Goal: Task Accomplishment & Management: Manage account settings

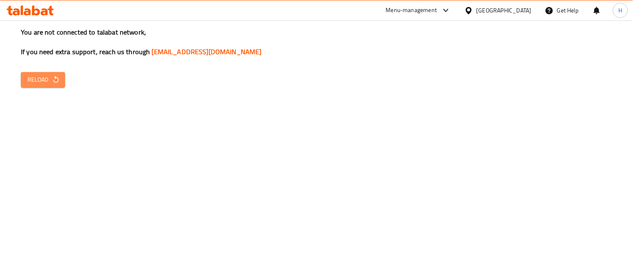
drag, startPoint x: 0, startPoint y: 0, endPoint x: 40, endPoint y: 81, distance: 90.7
click at [40, 81] on span "Reload" at bounding box center [43, 80] width 31 height 10
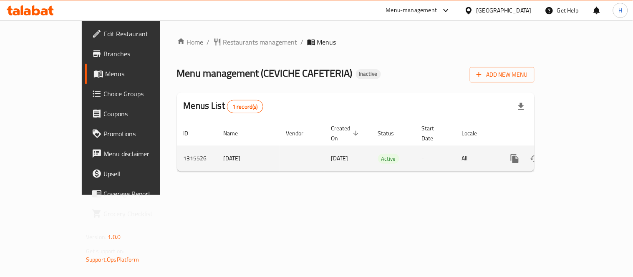
click at [585, 153] on link "enhanced table" at bounding box center [575, 159] width 20 height 20
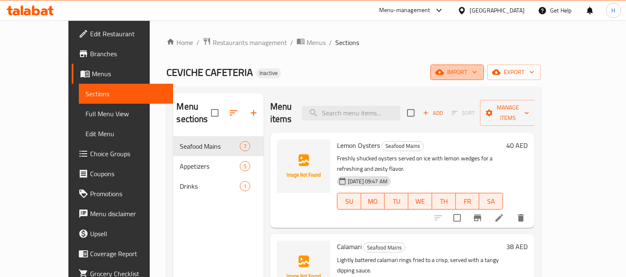
click at [477, 72] on span "import" at bounding box center [457, 72] width 40 height 10
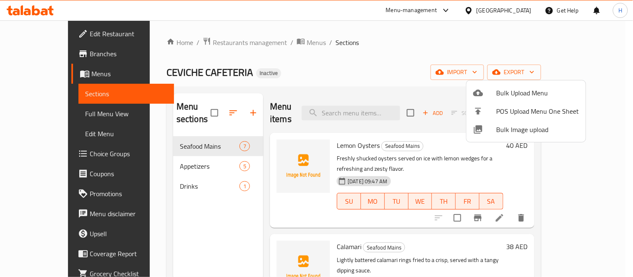
click at [544, 126] on span "Bulk Image upload" at bounding box center [538, 130] width 83 height 10
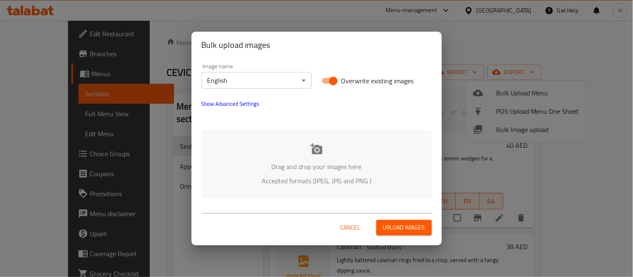
click at [331, 154] on div "Drag and drop your images here Accepted formats (JPEG, JPG and PNG )" at bounding box center [317, 165] width 230 height 68
click at [289, 80] on body "​ Menu-management United Arab Emirates Get Help H Edit Restaurant Branches Menu…" at bounding box center [316, 148] width 633 height 257
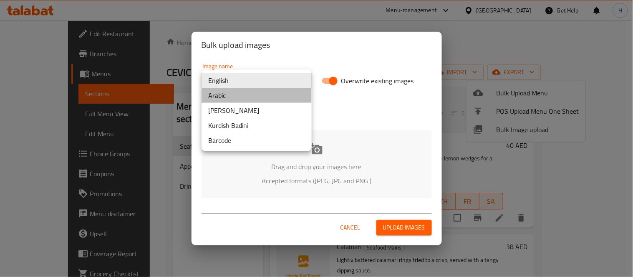
click at [257, 99] on li "Arabic" at bounding box center [257, 95] width 110 height 15
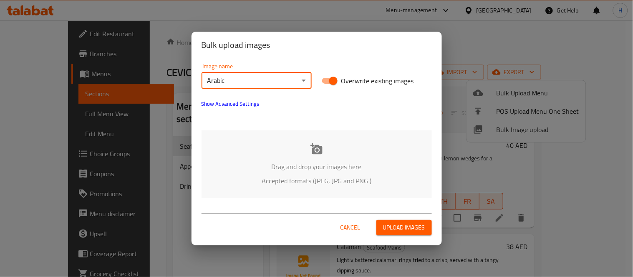
click at [302, 157] on div "Drag and drop your images here Accepted formats (JPEG, JPG and PNG )" at bounding box center [317, 165] width 230 height 68
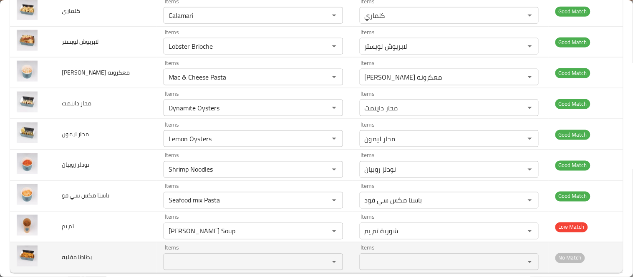
scroll to position [268, 0]
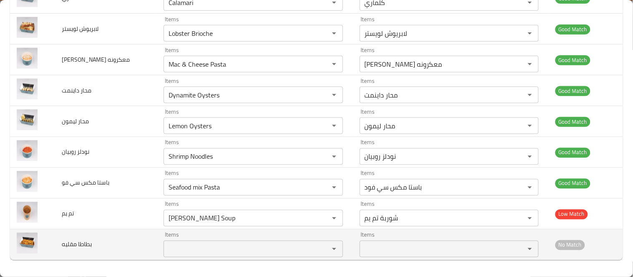
click at [206, 246] on مقليه "Items" at bounding box center [240, 250] width 149 height 12
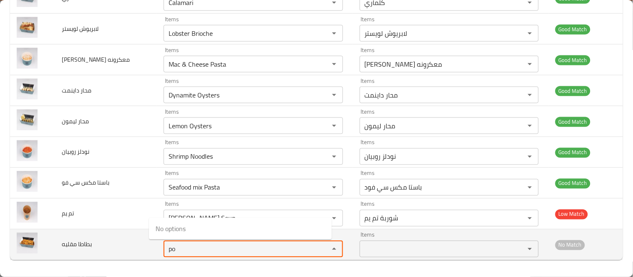
type مقليه "p"
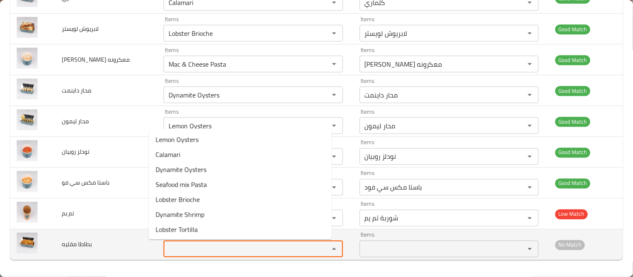
click at [70, 243] on span "بطاطا مقليه" at bounding box center [77, 245] width 30 height 11
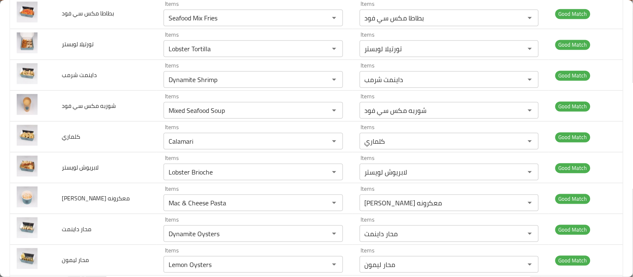
scroll to position [0, 0]
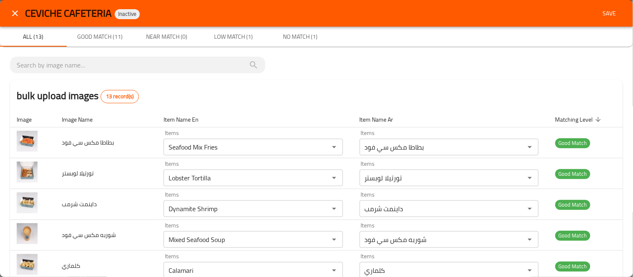
click at [603, 7] on button "Save" at bounding box center [609, 13] width 27 height 15
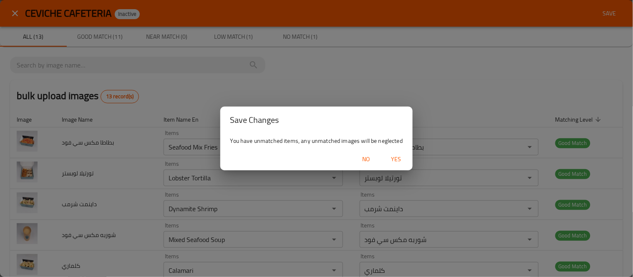
click at [459, 80] on div "Save Changes You have unmatched items, any unmatched images will be neglected N…" at bounding box center [316, 138] width 633 height 277
click at [399, 154] on span "Yes" at bounding box center [396, 159] width 20 height 10
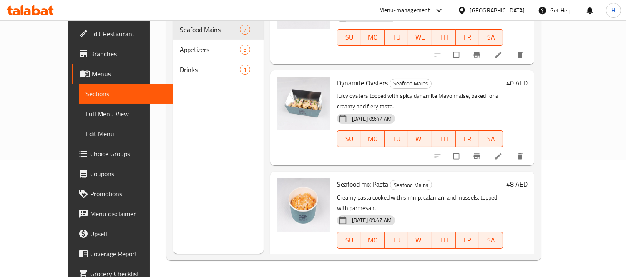
scroll to position [24, 0]
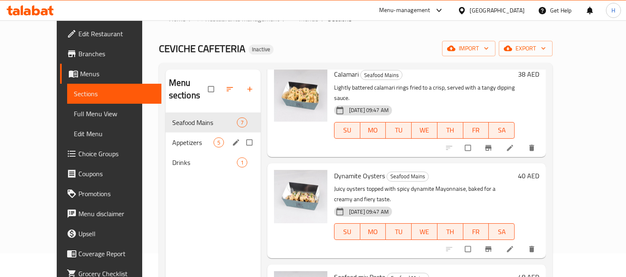
click at [182, 135] on div "Appetizers 5" at bounding box center [213, 143] width 95 height 20
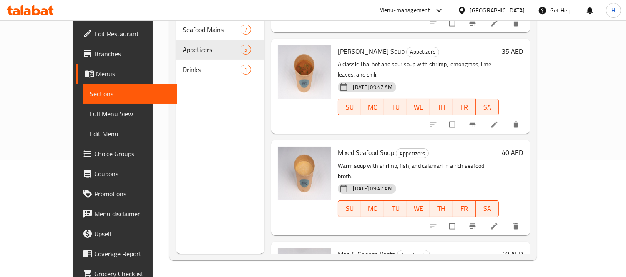
scroll to position [198, 0]
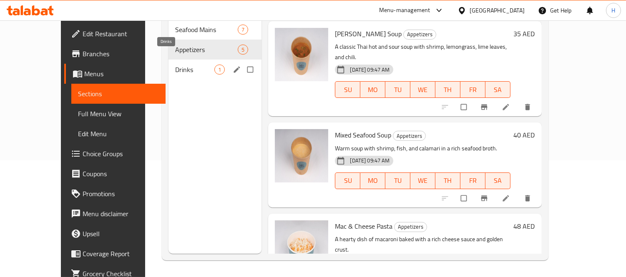
click at [175, 65] on span "Drinks" at bounding box center [195, 70] width 40 height 10
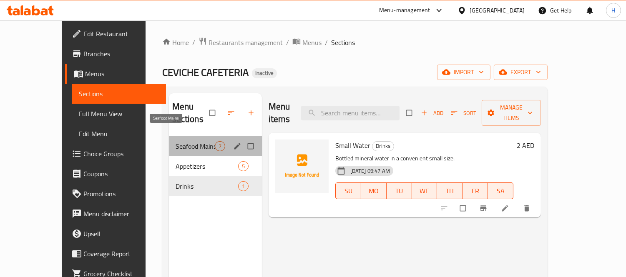
click at [176, 141] on span "Seafood Mains" at bounding box center [195, 146] width 39 height 10
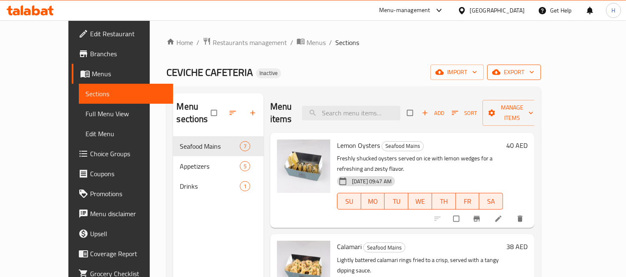
click at [535, 77] on span "export" at bounding box center [514, 72] width 40 height 10
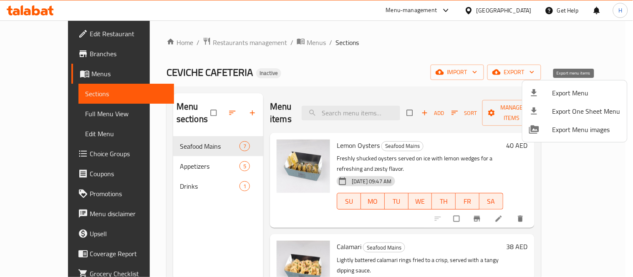
click at [569, 93] on span "Export Menu" at bounding box center [586, 93] width 68 height 10
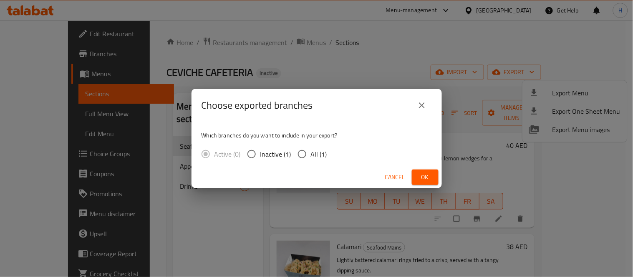
click at [311, 159] on span "All (1)" at bounding box center [319, 154] width 16 height 10
click at [311, 159] on input "All (1)" at bounding box center [302, 155] width 18 height 18
radio input "true"
drag, startPoint x: 431, startPoint y: 182, endPoint x: 425, endPoint y: 184, distance: 6.6
click at [431, 181] on span "Ok" at bounding box center [425, 177] width 13 height 10
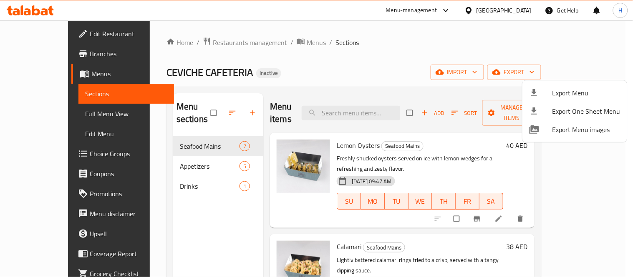
click at [336, 61] on div at bounding box center [316, 138] width 633 height 277
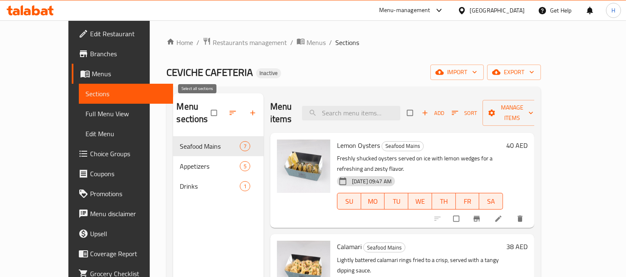
click at [206, 107] on input "checkbox" at bounding box center [215, 113] width 18 height 16
checkbox input "true"
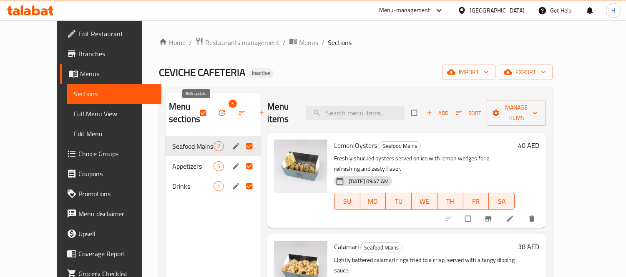
click at [218, 111] on span "button" at bounding box center [223, 113] width 10 height 8
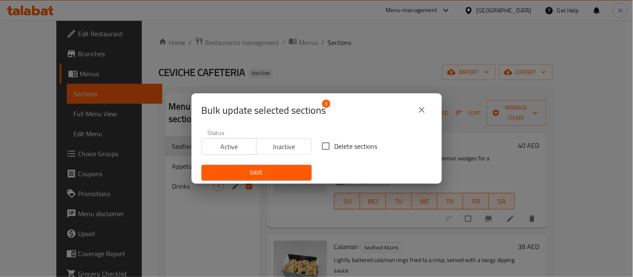
click at [325, 144] on input "Delete sections" at bounding box center [326, 147] width 18 height 18
checkbox input "true"
click at [280, 169] on span "Save" at bounding box center [256, 173] width 97 height 10
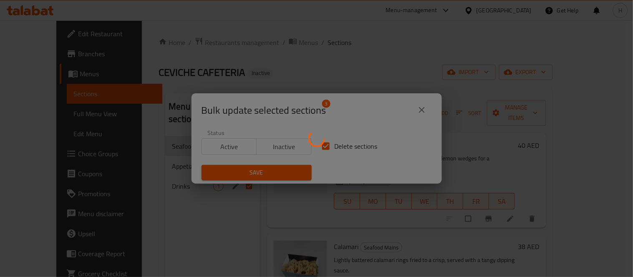
checkbox input "false"
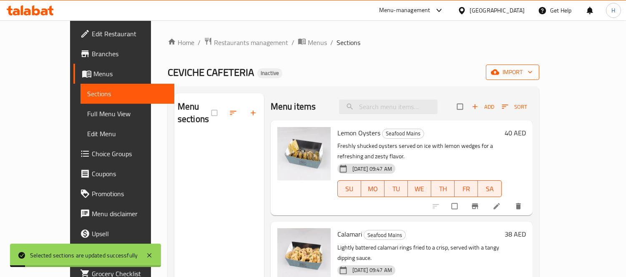
click at [499, 73] on icon "button" at bounding box center [495, 72] width 8 height 5
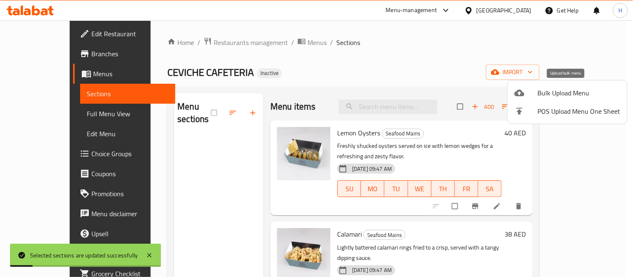
click at [564, 94] on span "Bulk Upload Menu" at bounding box center [579, 93] width 83 height 10
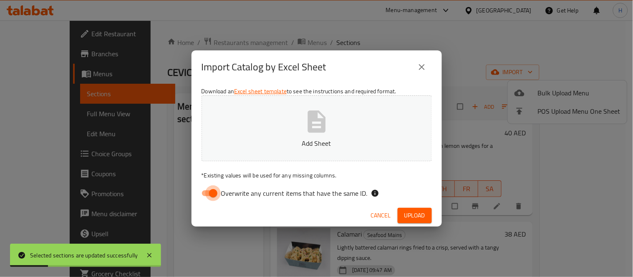
click at [214, 190] on input "Overwrite any current items that have the same ID." at bounding box center [213, 194] width 48 height 16
checkbox input "false"
click at [291, 128] on button "Add Sheet" at bounding box center [317, 129] width 230 height 66
click at [411, 210] on button "Upload" at bounding box center [415, 215] width 34 height 15
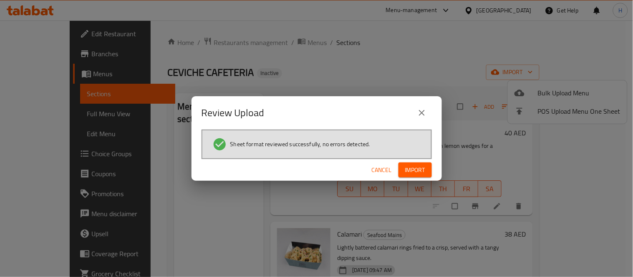
click at [406, 169] on span "Import" at bounding box center [415, 170] width 20 height 10
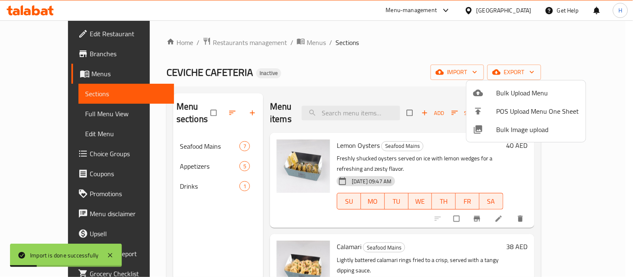
click at [66, 113] on div at bounding box center [316, 138] width 633 height 277
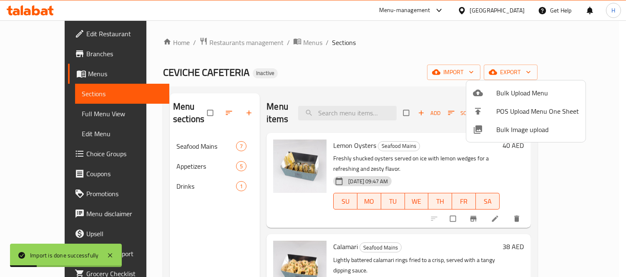
click at [82, 113] on span "Full Menu View" at bounding box center [122, 114] width 81 height 10
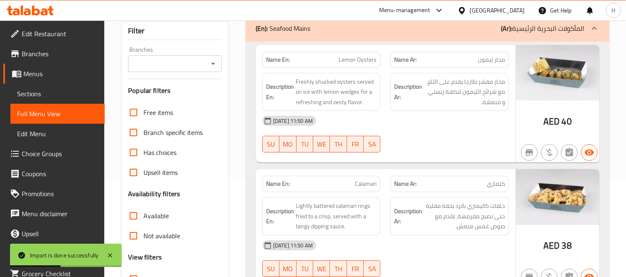
scroll to position [232, 0]
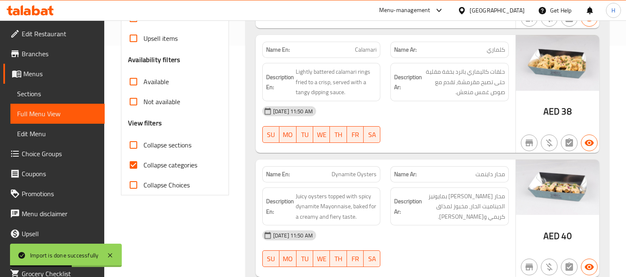
click at [193, 162] on span "Collapse categories" at bounding box center [171, 165] width 54 height 10
click at [144, 162] on input "Collapse categories" at bounding box center [134, 165] width 20 height 20
checkbox input "false"
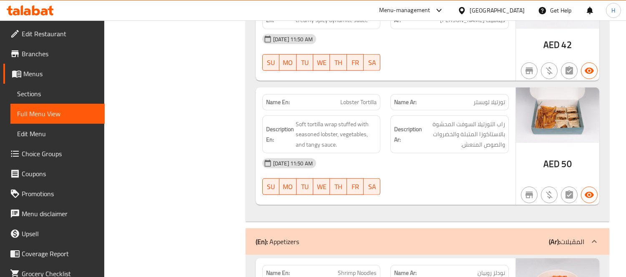
scroll to position [927, 0]
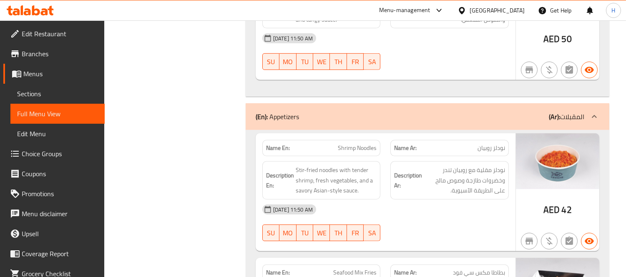
click at [65, 91] on span "Sections" at bounding box center [57, 94] width 81 height 10
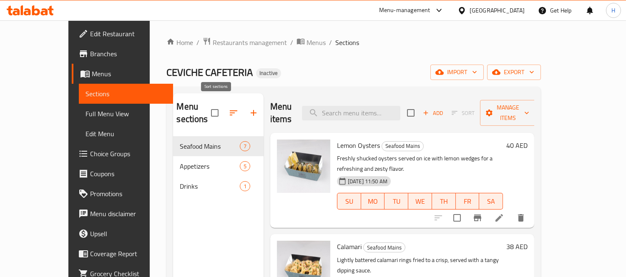
click at [229, 109] on icon "button" at bounding box center [234, 113] width 10 height 10
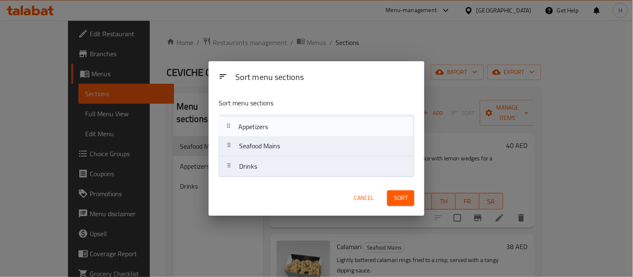
drag, startPoint x: 273, startPoint y: 150, endPoint x: 273, endPoint y: 124, distance: 26.3
click at [273, 124] on nav "Seafood Mains Appetizers Drinks" at bounding box center [317, 146] width 196 height 62
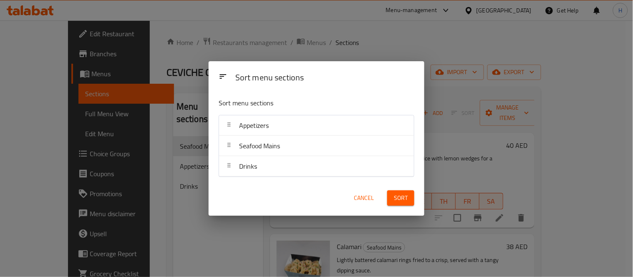
click at [409, 194] on button "Sort" at bounding box center [400, 198] width 27 height 15
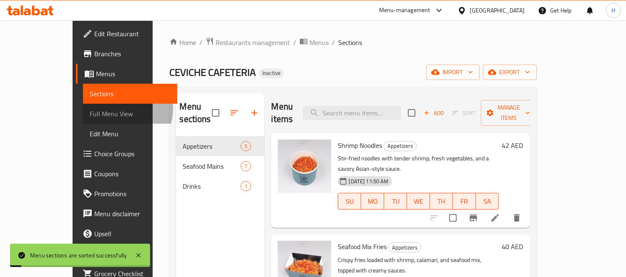
click at [90, 109] on span "Full Menu View" at bounding box center [130, 114] width 81 height 10
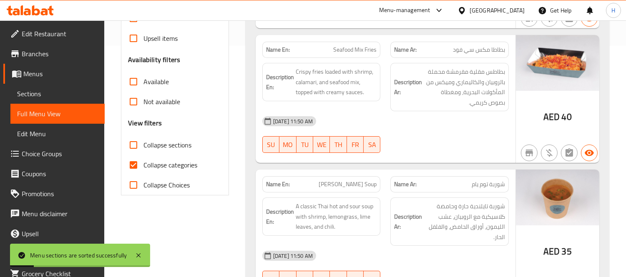
click at [164, 169] on span "Collapse categories" at bounding box center [171, 165] width 54 height 10
click at [144, 169] on input "Collapse categories" at bounding box center [134, 165] width 20 height 20
checkbox input "false"
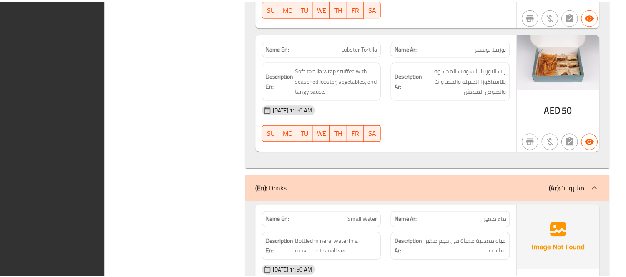
scroll to position [1605, 0]
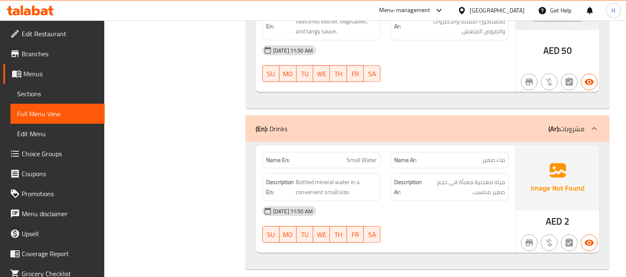
drag, startPoint x: 78, startPoint y: 92, endPoint x: 102, endPoint y: 106, distance: 27.3
click at [78, 92] on span "Sections" at bounding box center [57, 94] width 81 height 10
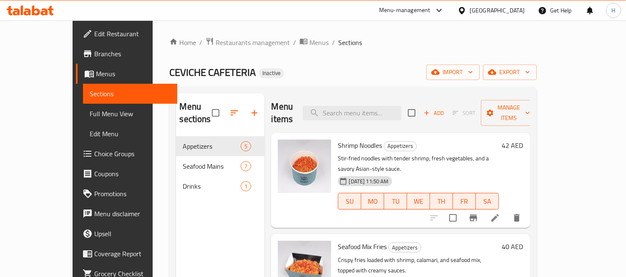
click at [537, 63] on div "Home / Restaurants management / Menus / Sections CEVICHE CAFETERIA Inactive imp…" at bounding box center [352, 207] width 367 height 341
click at [530, 68] on span "export" at bounding box center [510, 72] width 40 height 10
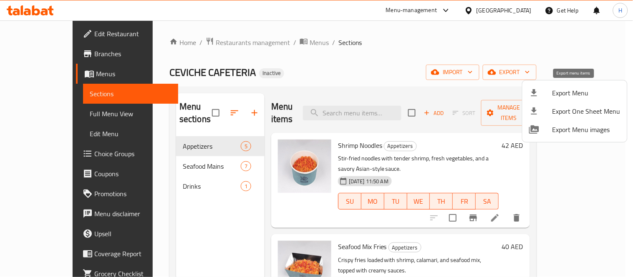
click at [547, 92] on div at bounding box center [540, 93] width 23 height 10
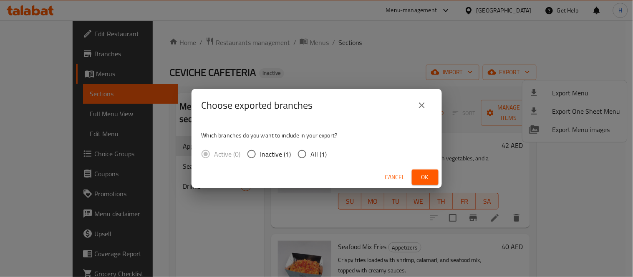
click at [298, 153] on input "All (1)" at bounding box center [302, 155] width 18 height 18
radio input "true"
click at [416, 176] on button "Ok" at bounding box center [425, 177] width 27 height 15
